Goal: Task Accomplishment & Management: Use online tool/utility

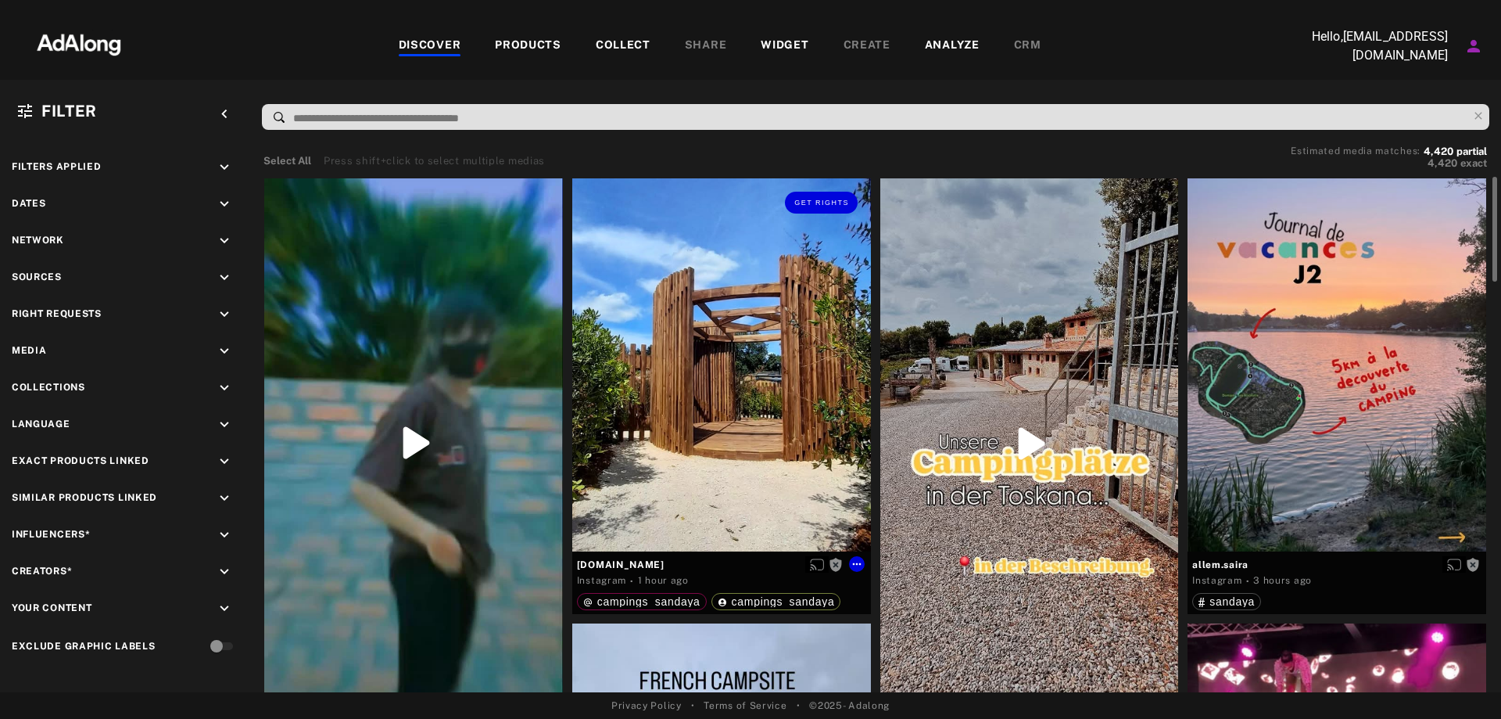
click at [837, 389] on div "Get rights" at bounding box center [721, 364] width 299 height 373
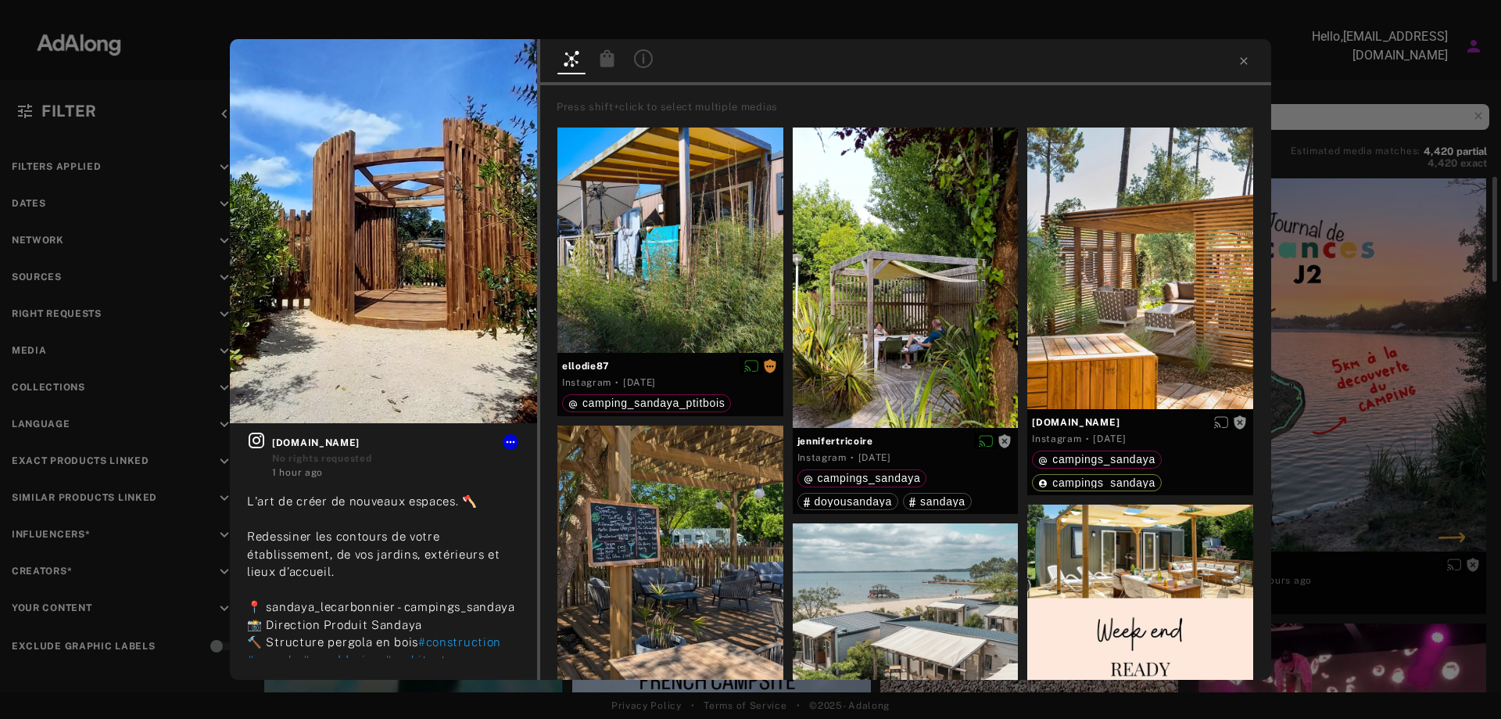
drag, startPoint x: 207, startPoint y: 456, endPoint x: 286, endPoint y: 429, distance: 83.3
click at [210, 452] on div "Get rights [DOMAIN_NAME] No rights requested 1 hour ago L'art de créer de nouve…" at bounding box center [750, 359] width 1501 height 719
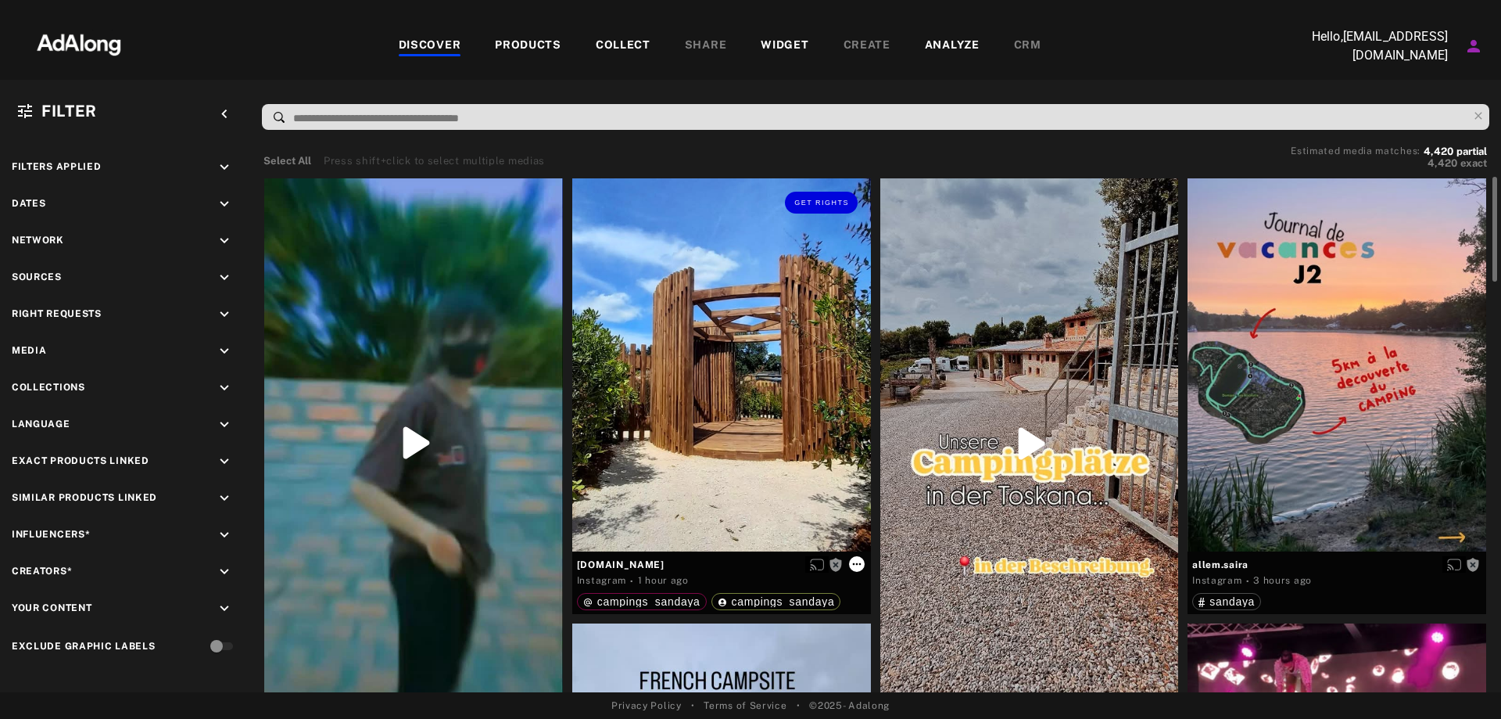
click at [854, 561] on icon at bounding box center [857, 564] width 13 height 13
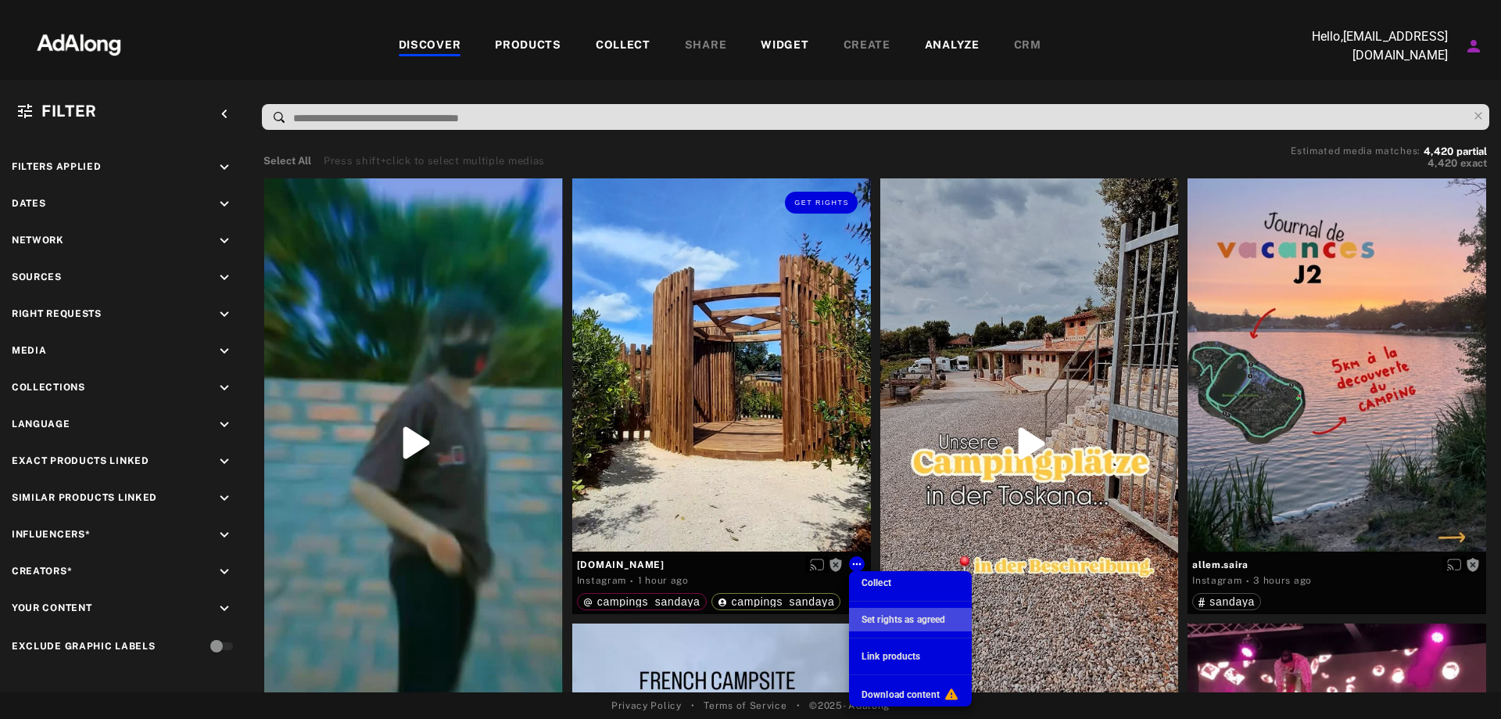
click at [864, 622] on span "Set rights as agreed" at bounding box center [904, 619] width 84 height 11
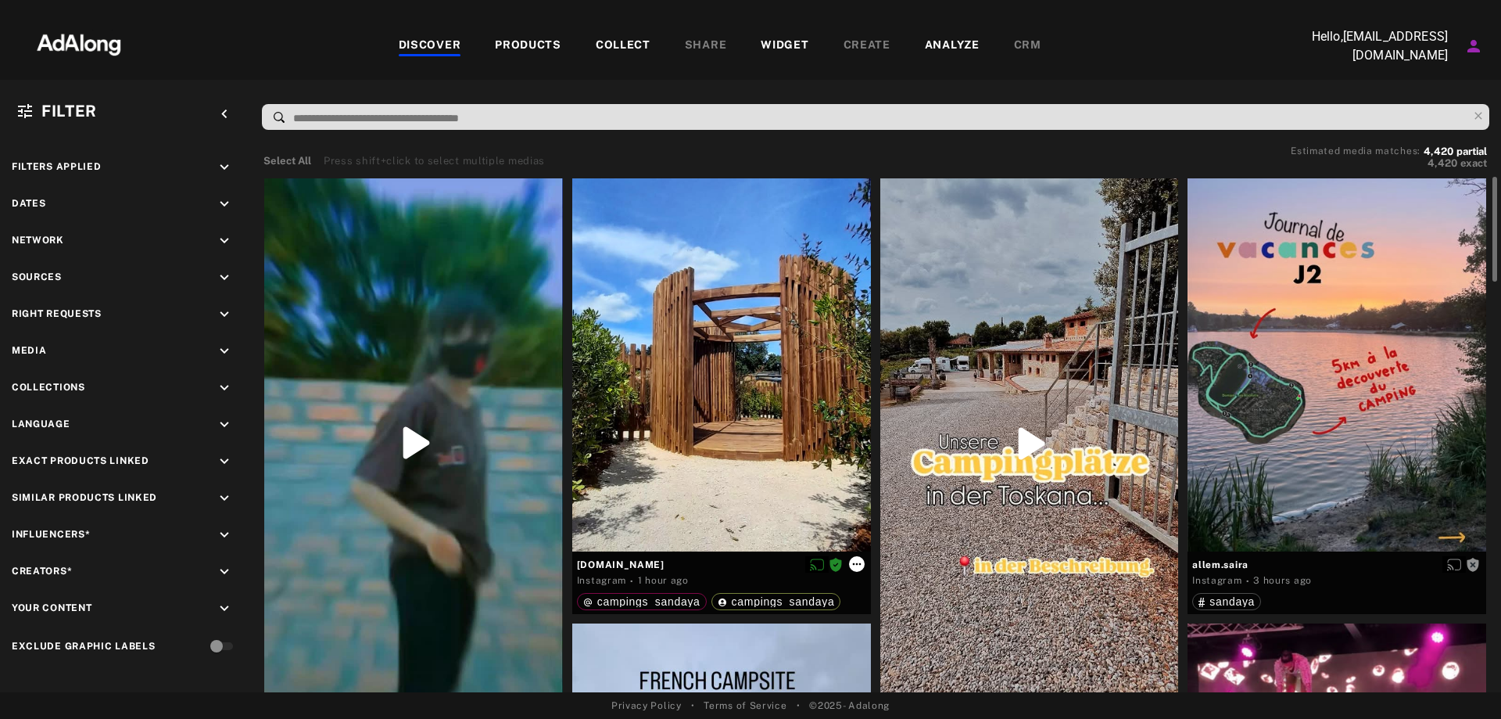
click at [857, 569] on icon at bounding box center [857, 564] width 13 height 13
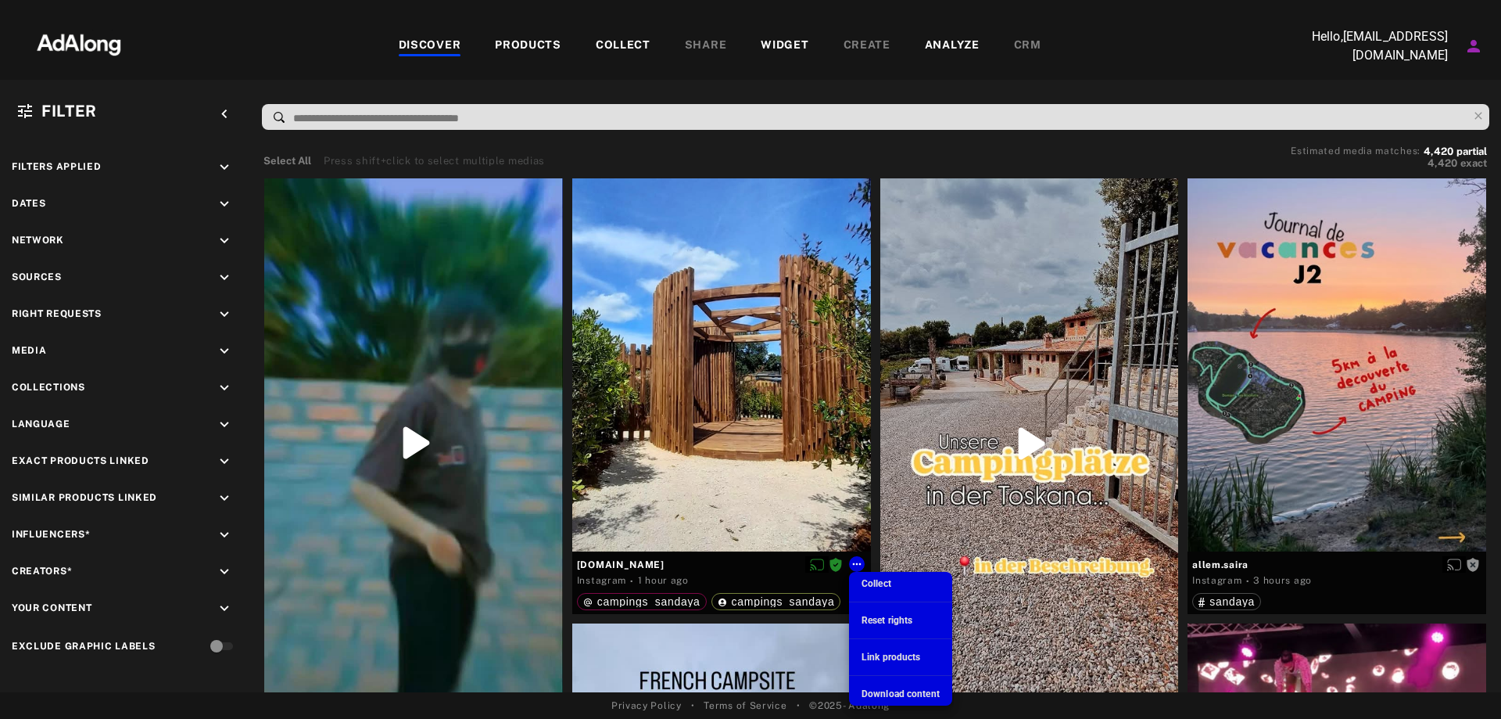
click at [852, 561] on div at bounding box center [750, 359] width 1501 height 719
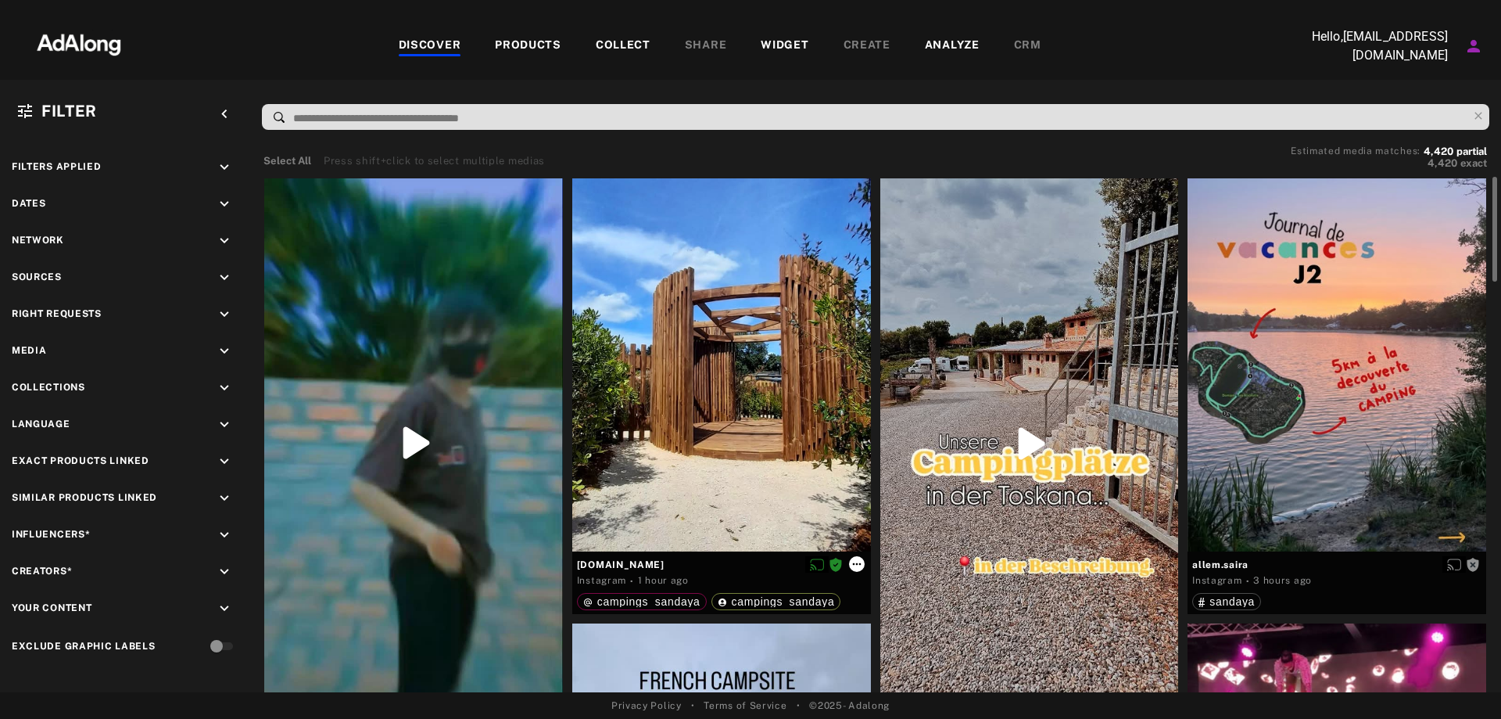
click at [853, 566] on icon at bounding box center [857, 564] width 13 height 13
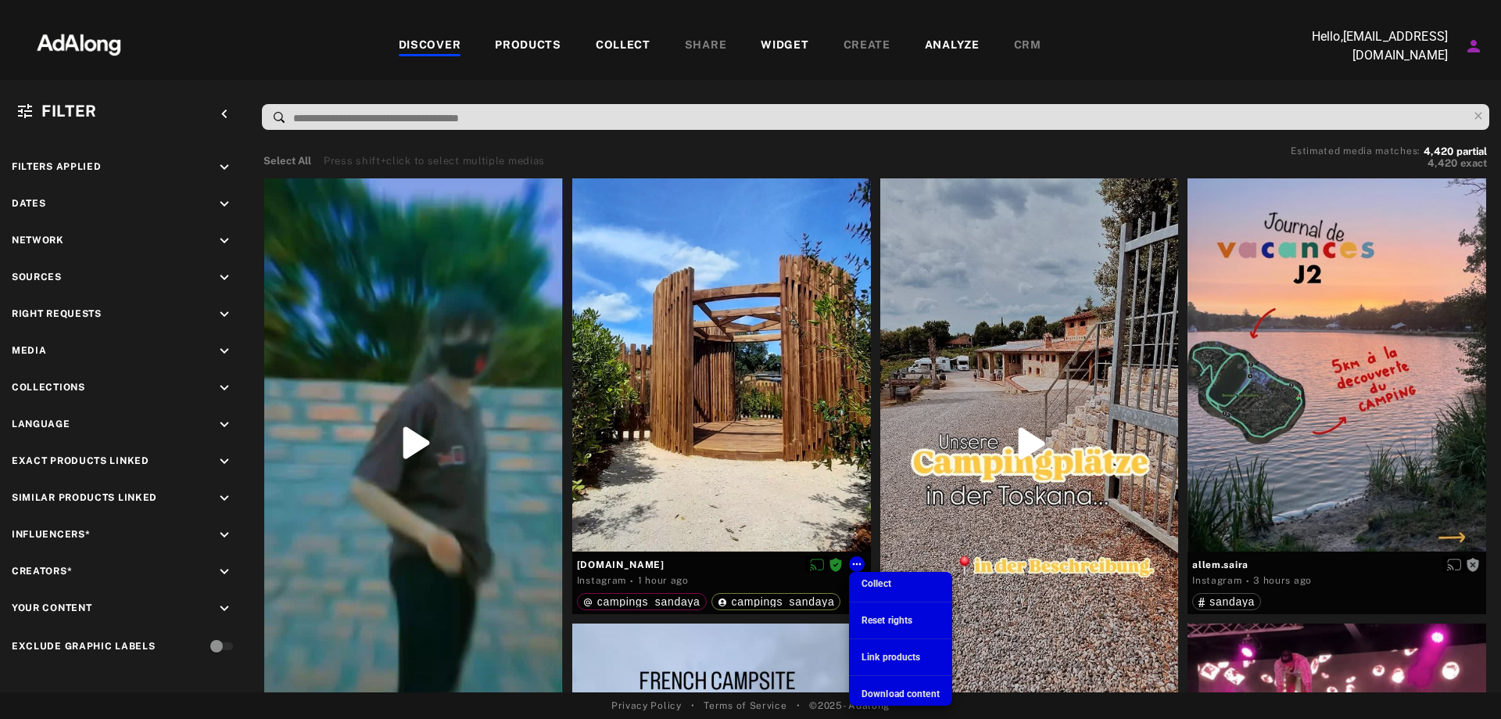
click at [828, 566] on div at bounding box center [750, 359] width 1501 height 719
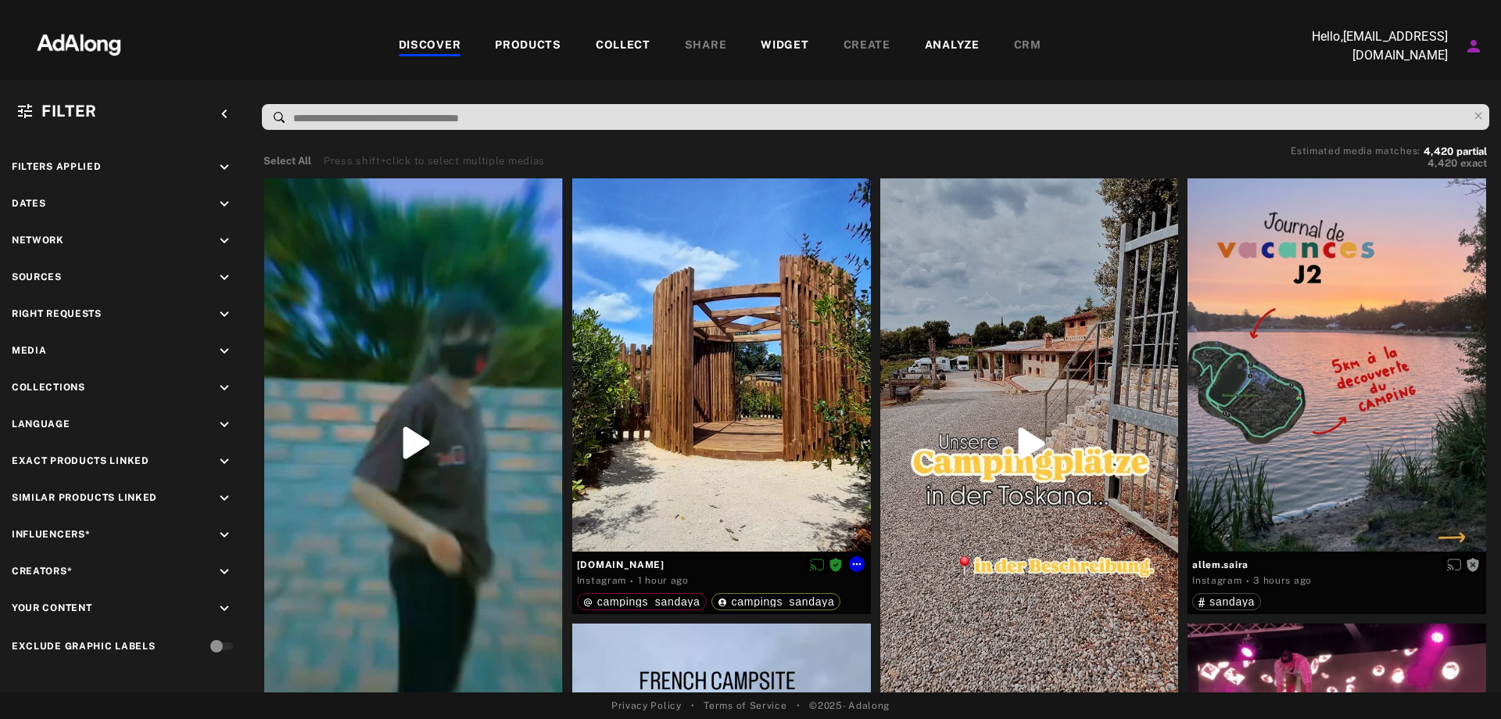
click at [831, 566] on body "DISCOVER PRODUCTS COLLECT SHARE WIDGET CREATE ANALYZE CRM Hello, [EMAIL_ADDRESS…" at bounding box center [750, 359] width 1501 height 719
click at [855, 561] on icon at bounding box center [857, 564] width 13 height 13
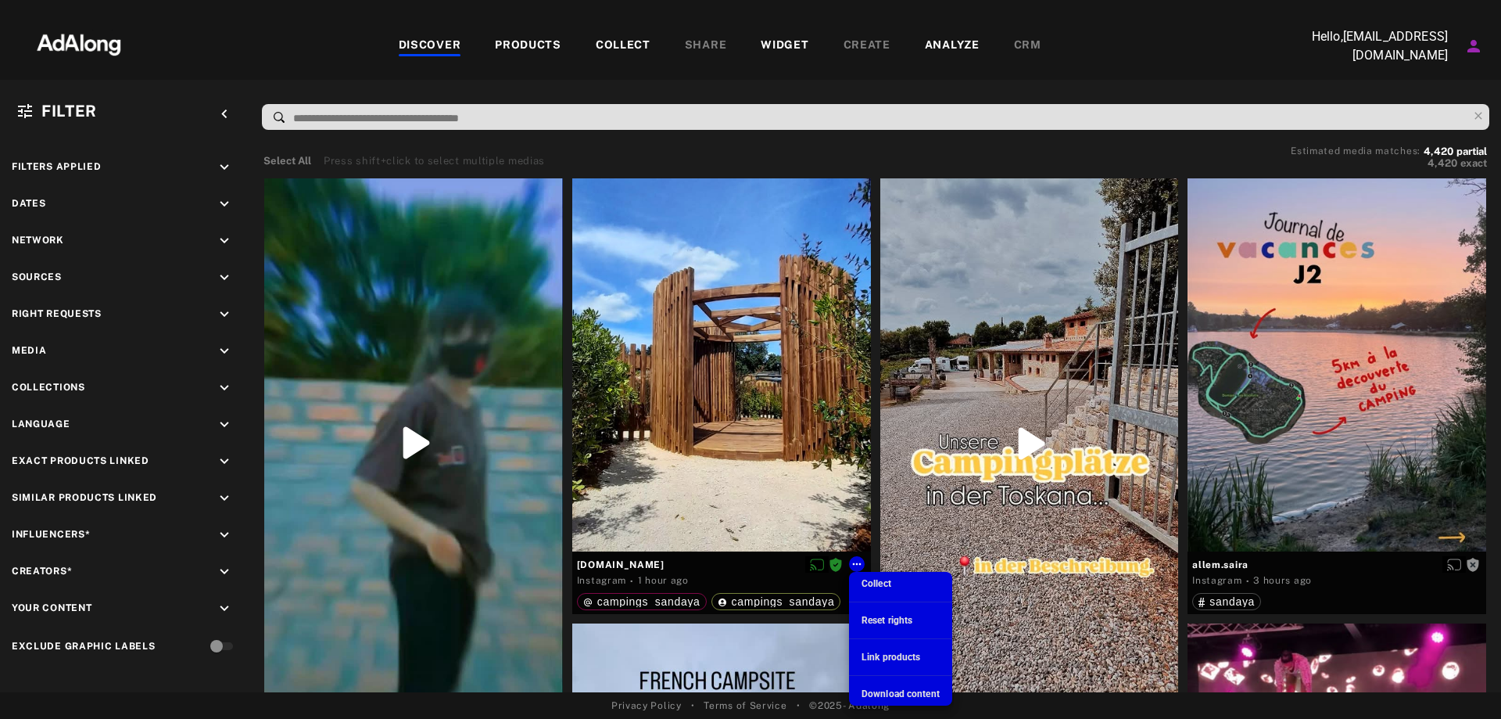
click at [881, 614] on div "Reset rights" at bounding box center [887, 620] width 51 height 14
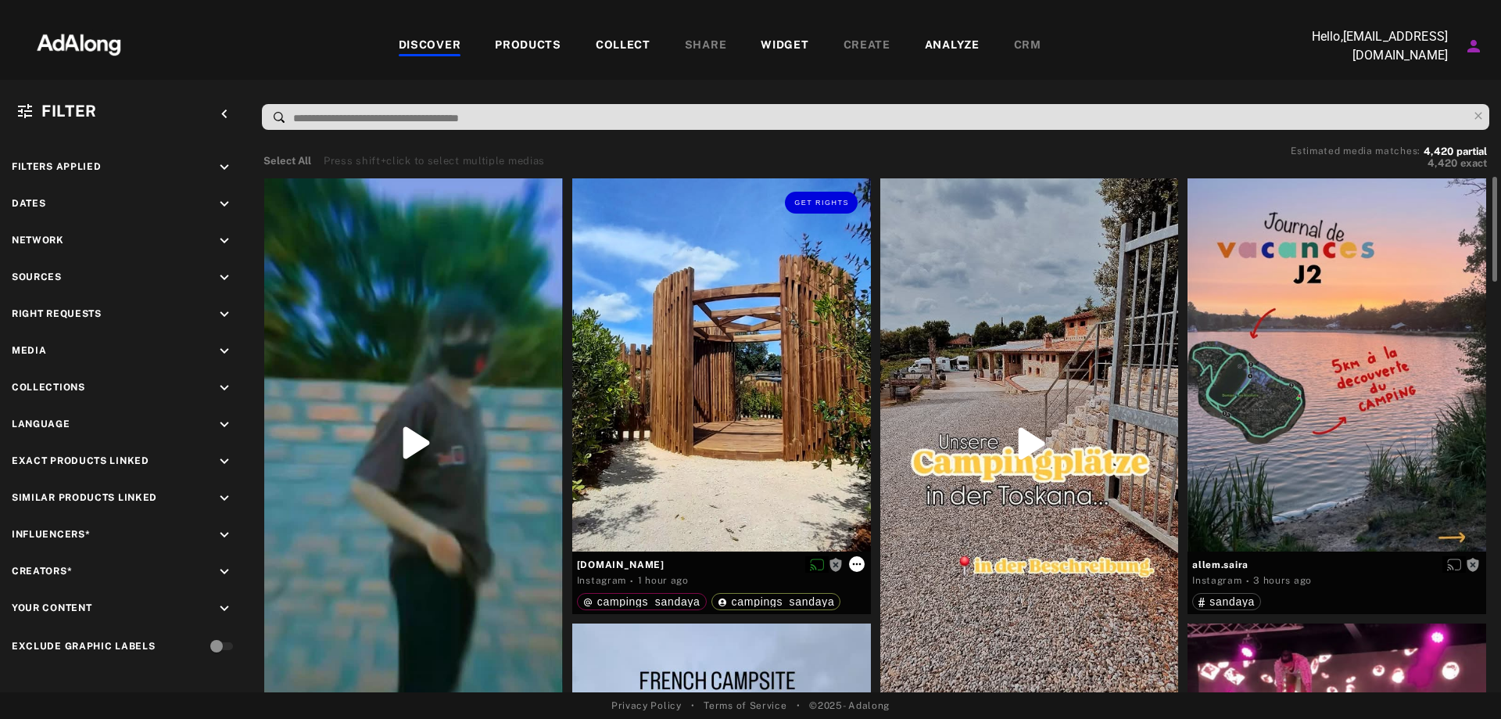
click at [861, 565] on icon at bounding box center [857, 564] width 13 height 13
click at [751, 421] on div "Get rights" at bounding box center [721, 364] width 299 height 373
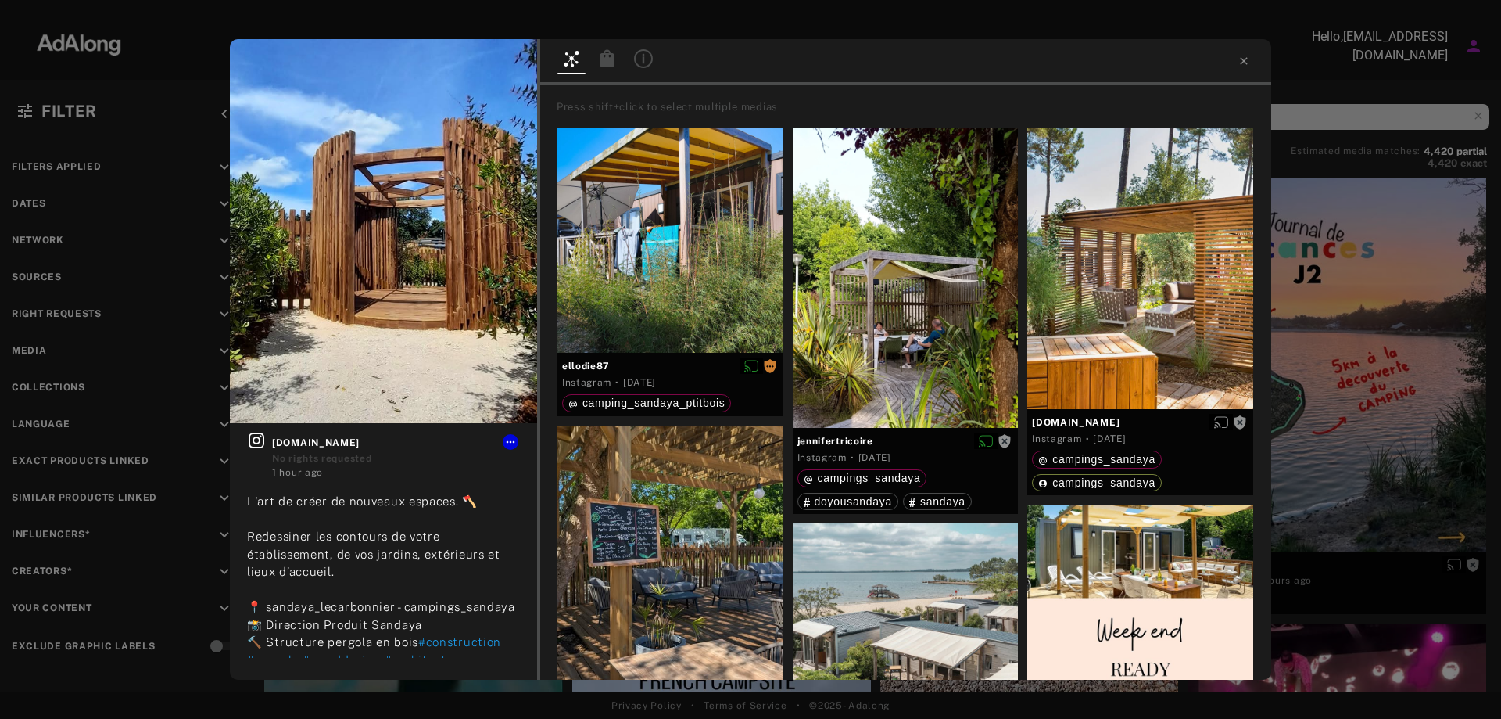
click at [97, 183] on div "Get rights [DOMAIN_NAME] No rights requested 1 hour ago L'art de créer de nouve…" at bounding box center [750, 359] width 1501 height 719
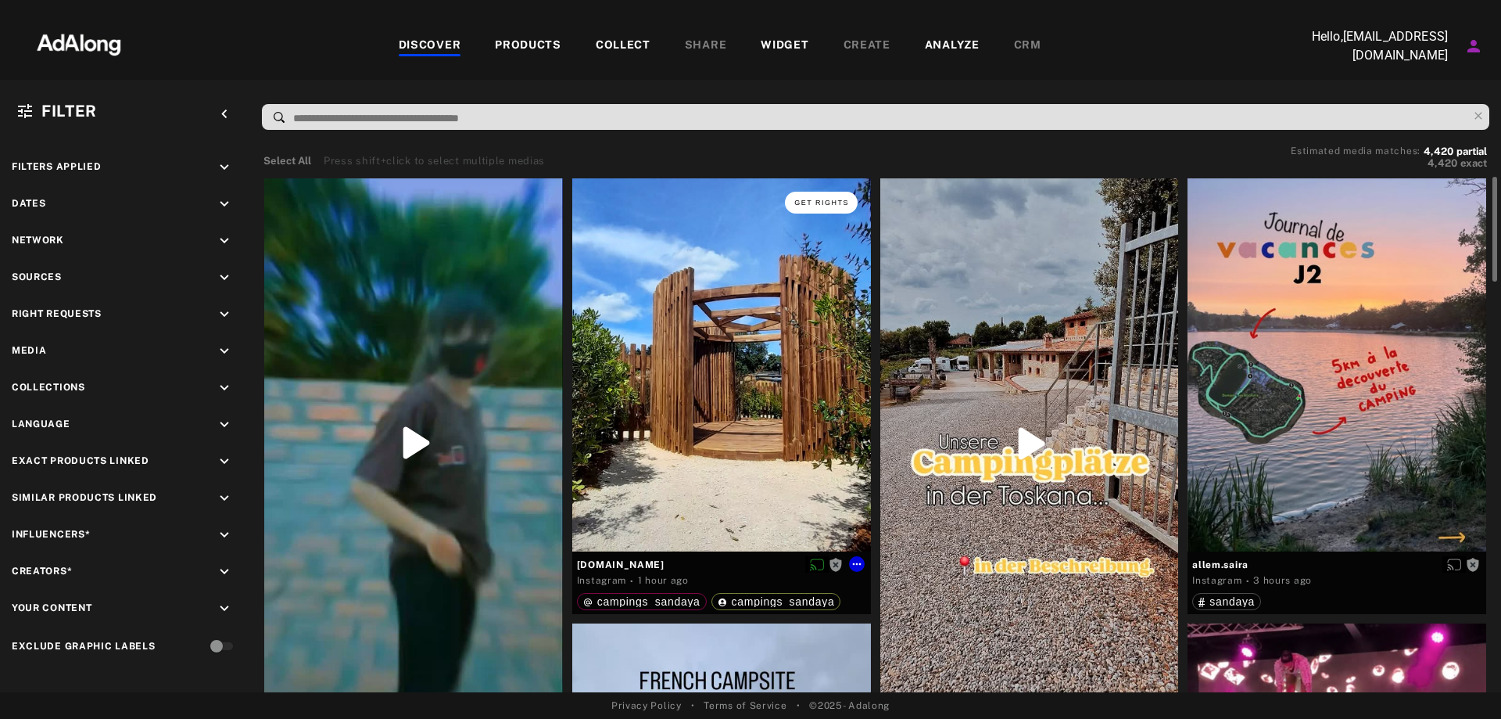
click at [827, 203] on span "Get rights" at bounding box center [821, 203] width 55 height 8
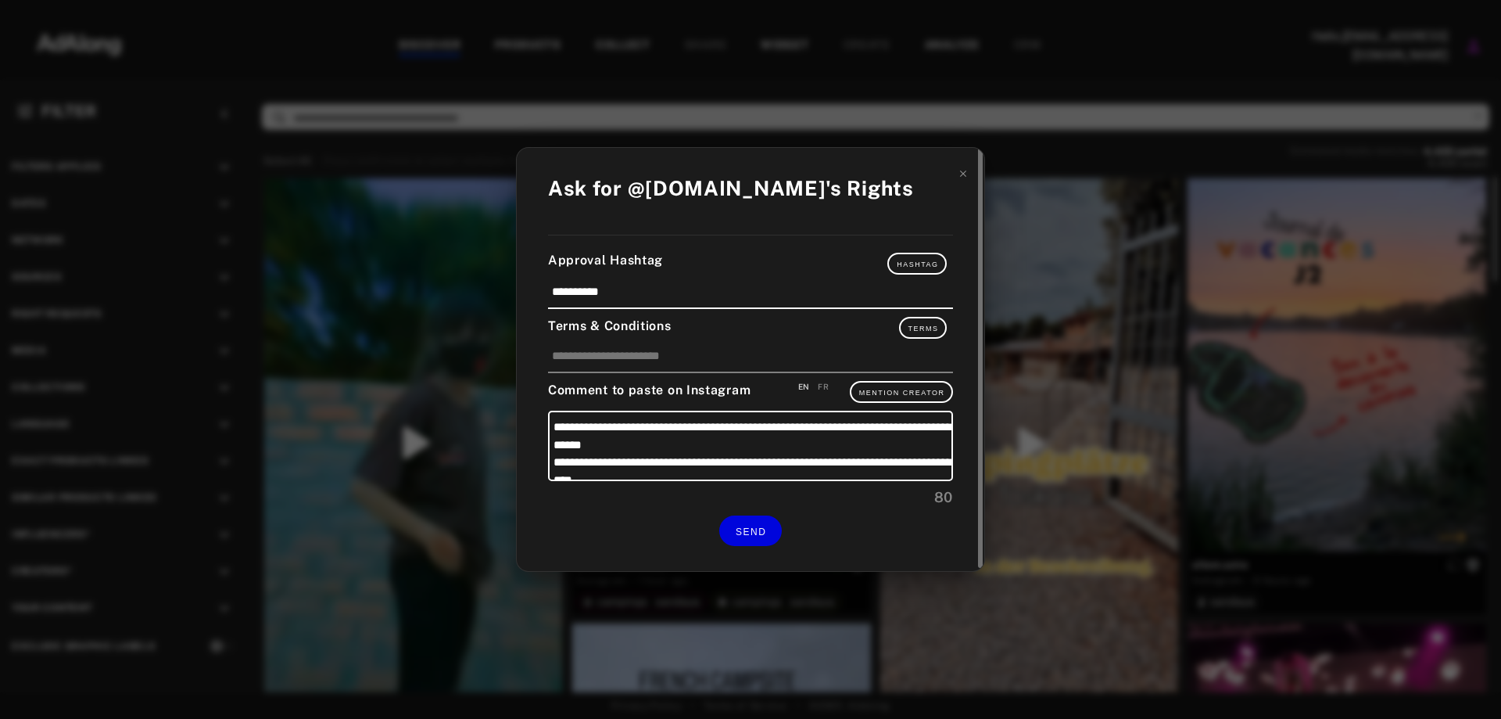
scroll to position [34, 0]
click at [825, 382] on div "FR" at bounding box center [823, 387] width 11 height 12
click at [808, 385] on div "EN" at bounding box center [804, 387] width 12 height 12
click at [823, 389] on div "FR" at bounding box center [823, 387] width 11 height 12
type textarea "**********"
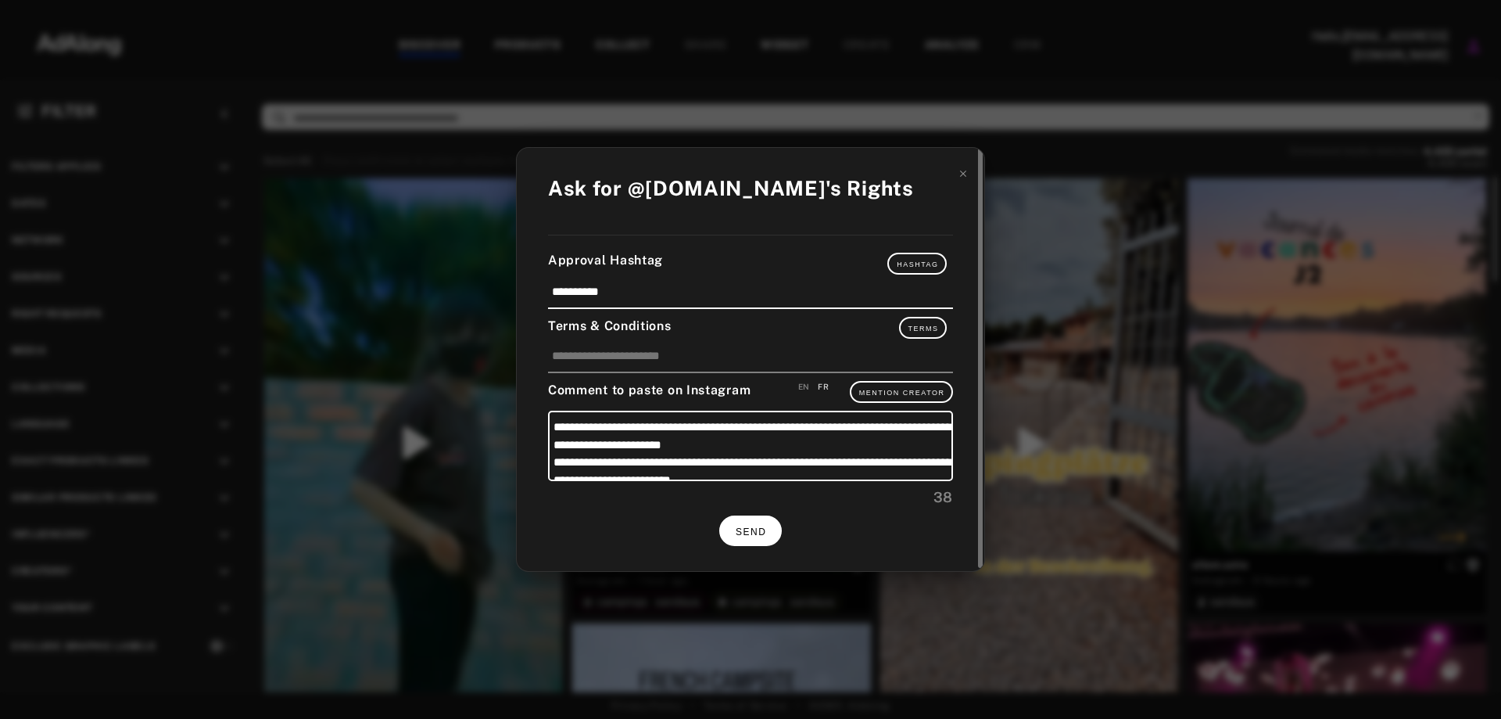
click at [736, 534] on span "SEND" at bounding box center [751, 531] width 30 height 11
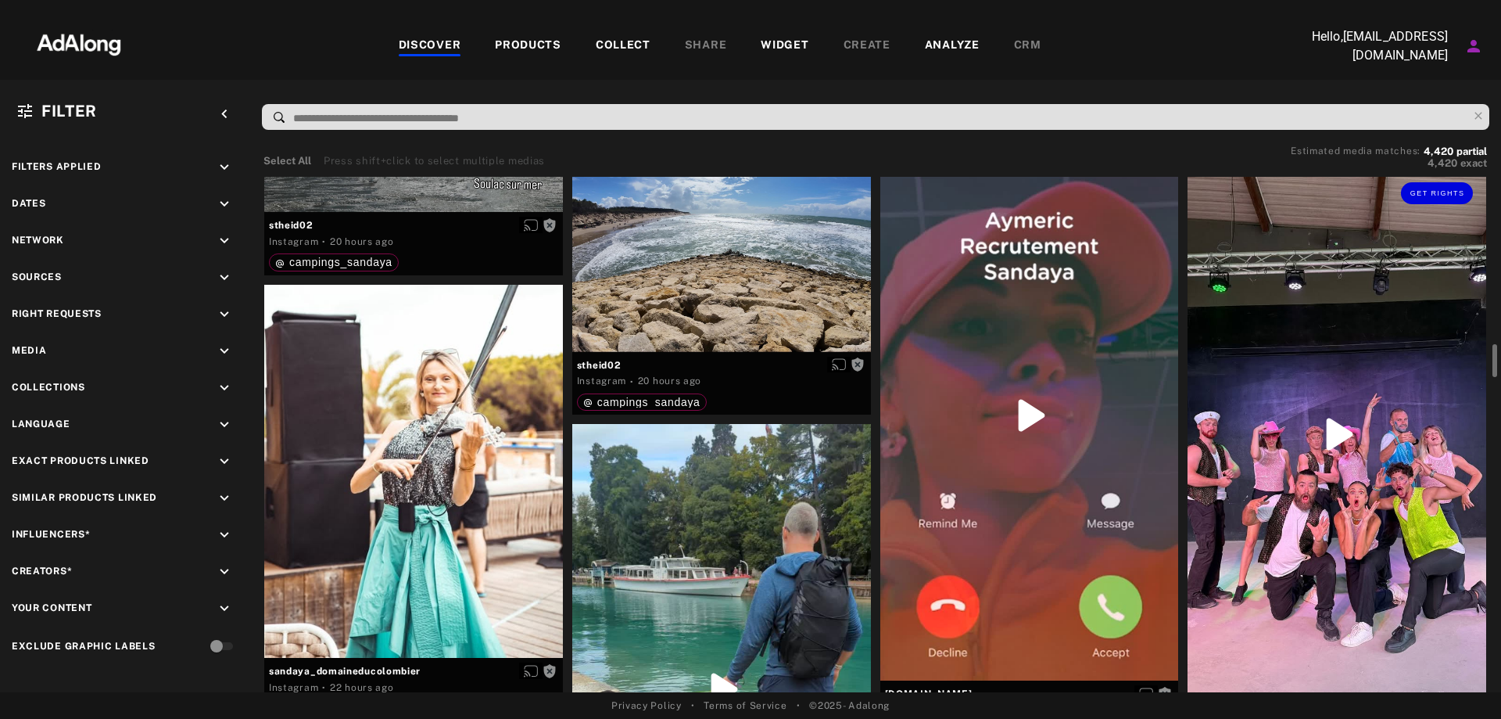
scroll to position [2502, 0]
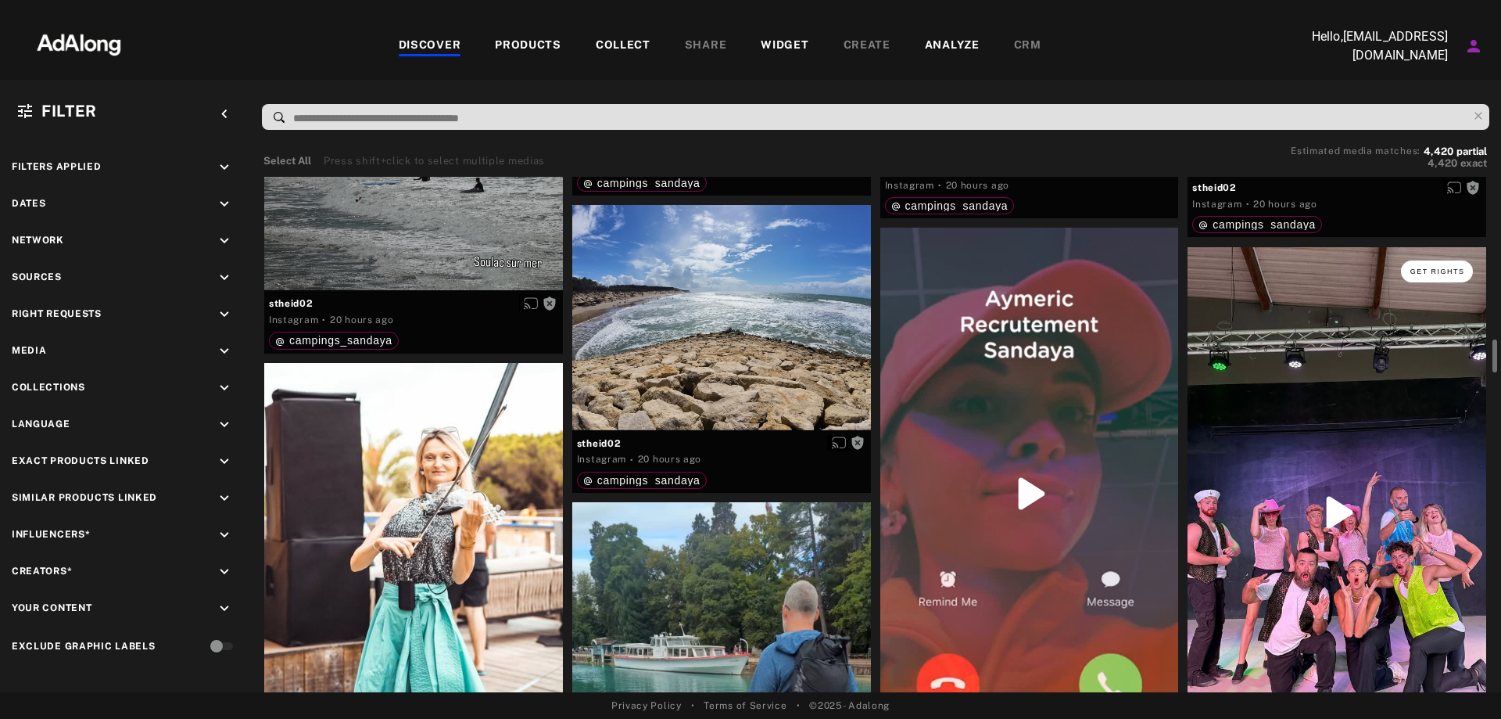
click at [1436, 272] on span "Get rights" at bounding box center [1438, 271] width 55 height 8
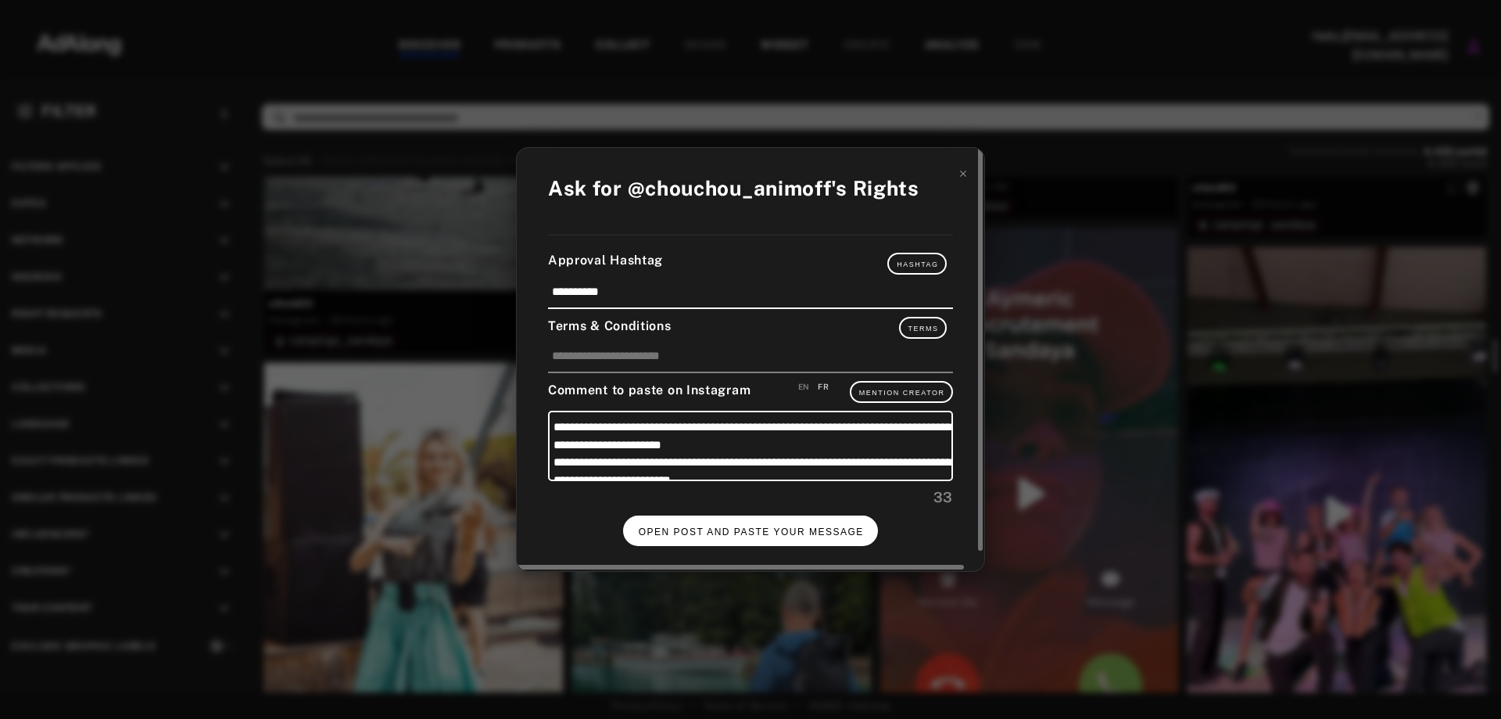
click at [781, 533] on span "OPEN POST AND PASTE YOUR MESSAGE" at bounding box center [751, 531] width 225 height 11
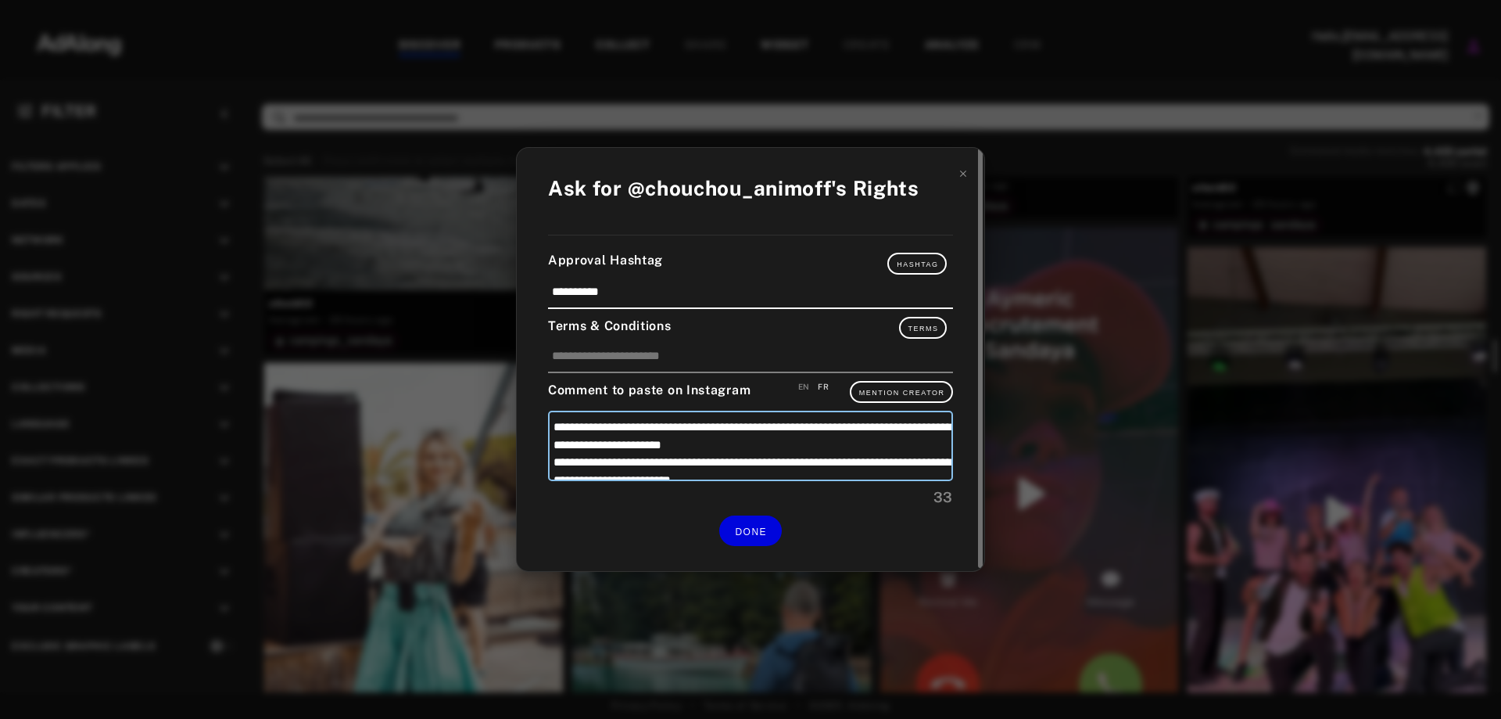
scroll to position [51, 0]
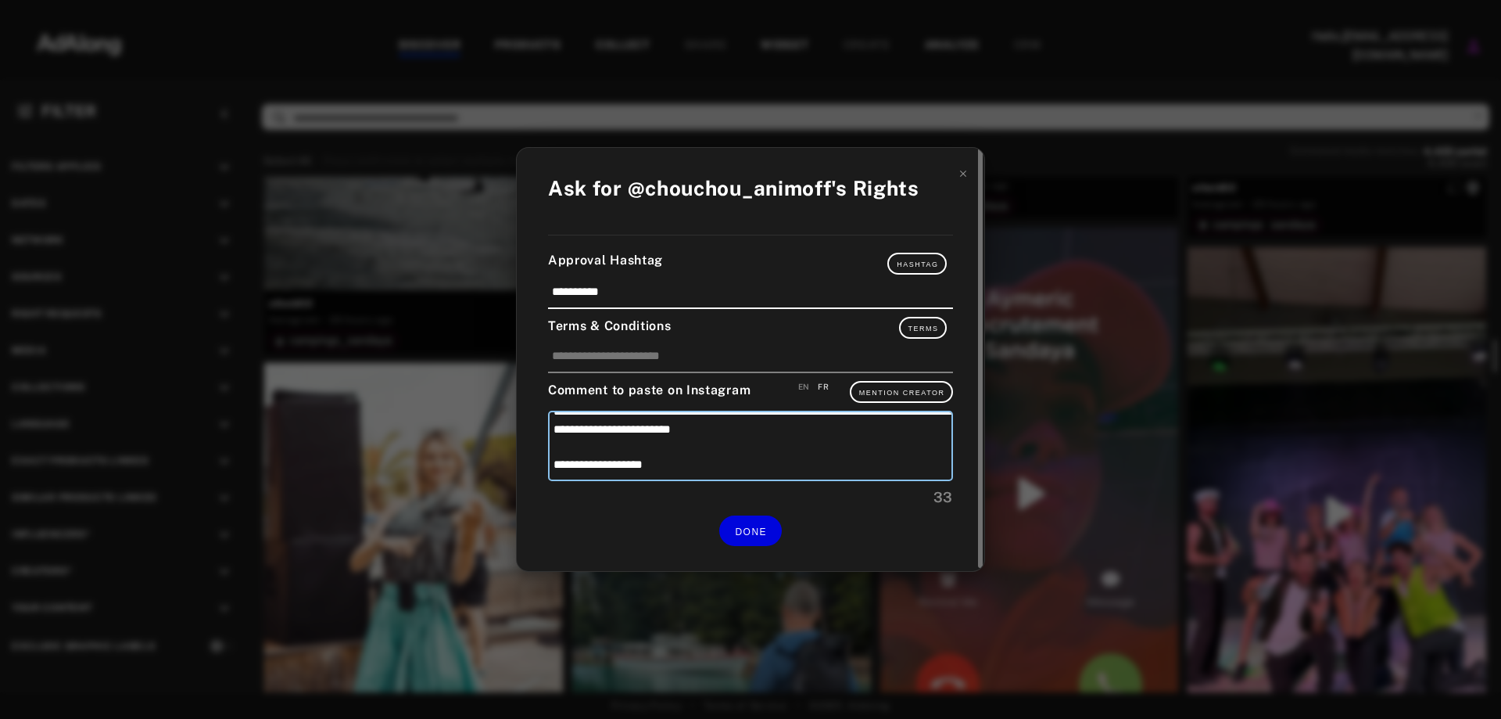
drag, startPoint x: 555, startPoint y: 425, endPoint x: 855, endPoint y: 495, distance: 307.5
click at [855, 495] on div "**********" at bounding box center [750, 459] width 405 height 97
click at [963, 177] on icon at bounding box center [963, 173] width 11 height 11
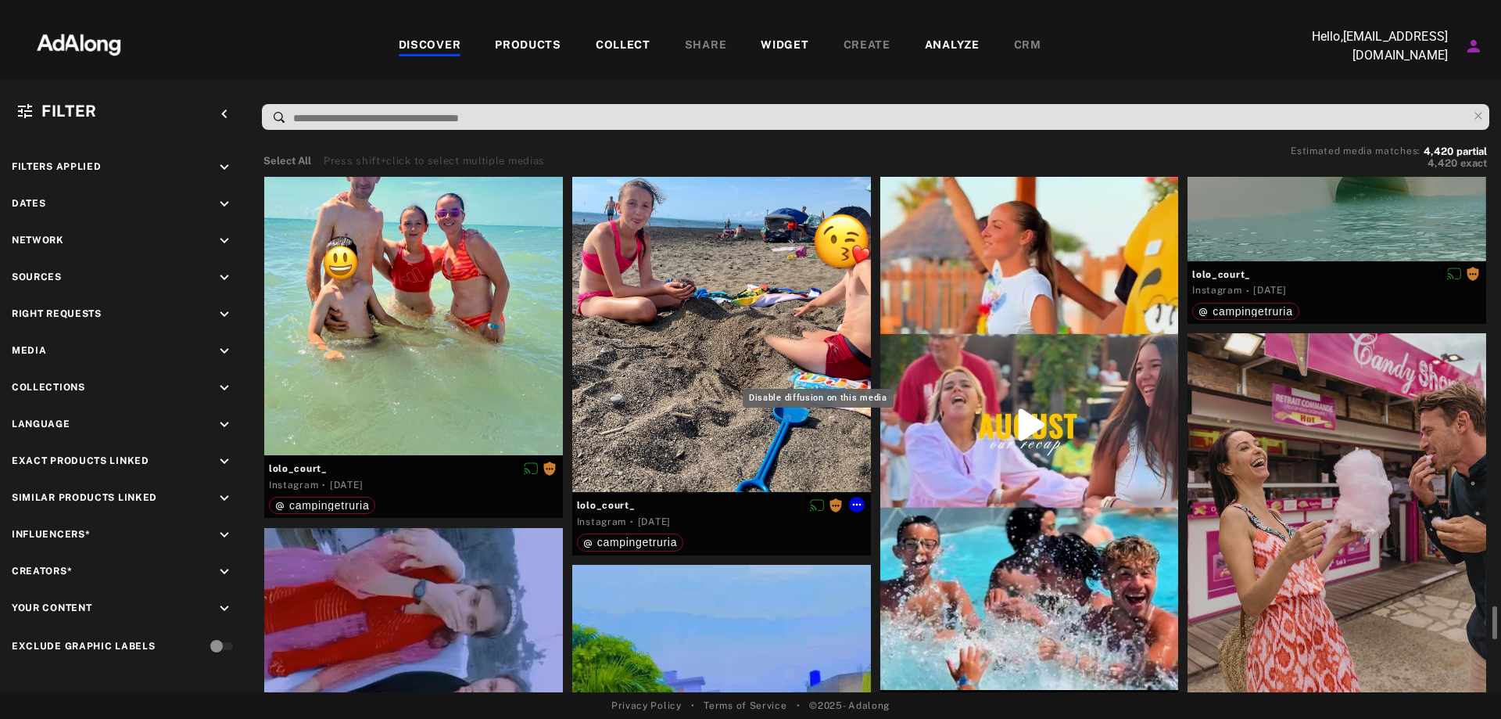
scroll to position [5395, 0]
